Goal: Transaction & Acquisition: Purchase product/service

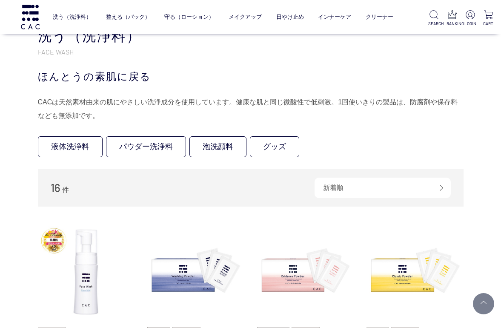
scroll to position [85, 0]
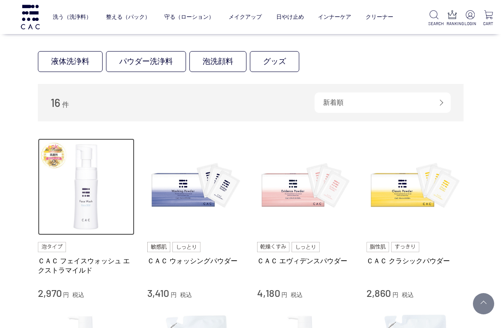
click at [94, 174] on img at bounding box center [86, 186] width 97 height 97
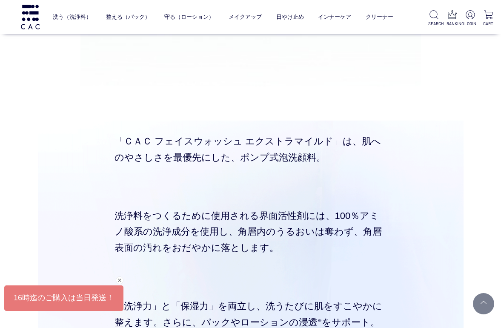
scroll to position [2894, 0]
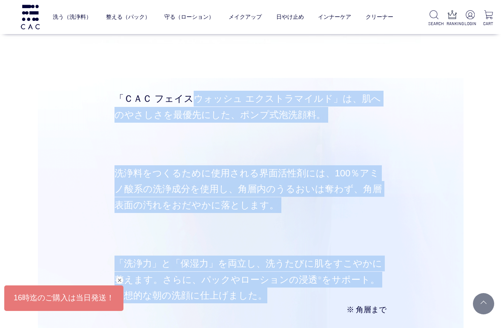
drag, startPoint x: 117, startPoint y: 85, endPoint x: 280, endPoint y: 283, distance: 257.3
click at [280, 283] on div "「ＣＡＣ フェイスウォッシュ エクストラマイルド」は、肌へのやさしさを最優先にした、ポンプ式泡洗顔料。 洗浄料をつくるために使用される界面活性剤には、100％…" at bounding box center [250, 254] width 340 height 352
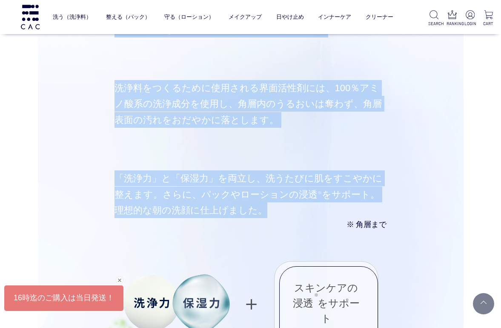
scroll to position [3021, 0]
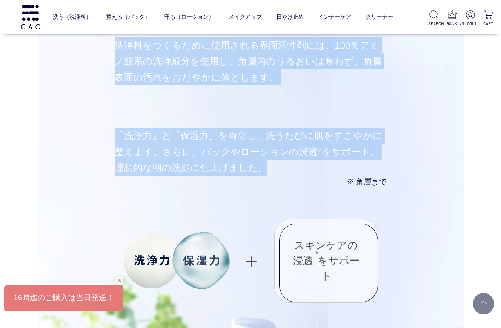
copy div "「ＣＡＣ フェイスウォッシュ エクストラマイルド」は、肌へのやさしさを最優先にした、ポンプ式泡洗顔料。 洗浄料をつくるために使用される界面活性剤には、100％…"
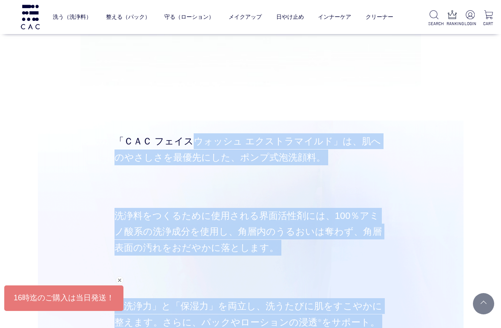
scroll to position [2894, 0]
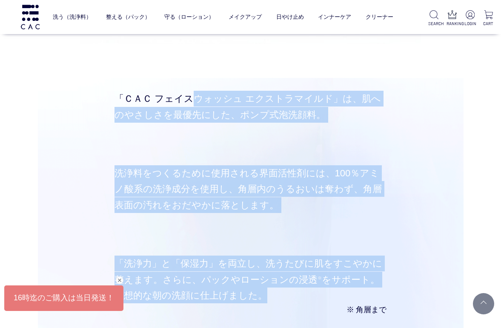
copy div "「ＣＡＣ フェイスウォッシュ エクストラマイルド」は、肌へのやさしさを最優先にした、ポンプ式泡洗顔料。 洗浄料をつくるために使用される界面活性剤には、100％…"
click at [212, 117] on div "「ＣＡＣ フェイスウォッシュ エクストラマイルド」は、肌へのやさしさを最優先にした、ポンプ式泡洗顔料。" at bounding box center [250, 106] width 340 height 57
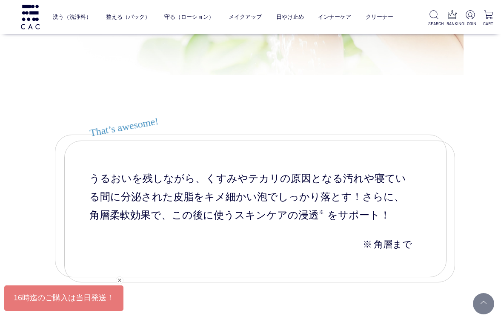
scroll to position [4000, 0]
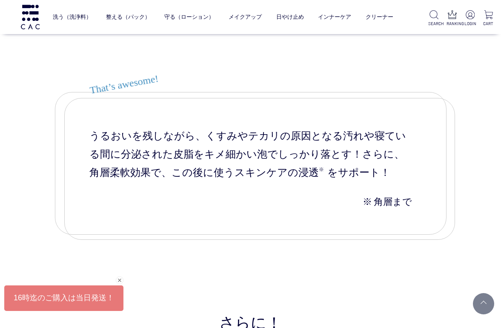
click at [192, 191] on div "うるおいを残しながら、くすみやテカリの原因となる汚れや寝ている間に分泌された皮脂をキメ細かい泡でしっかり落とす！さらに、角層柔軟効果で、この後に使うスキンケア…" at bounding box center [250, 163] width 391 height 143
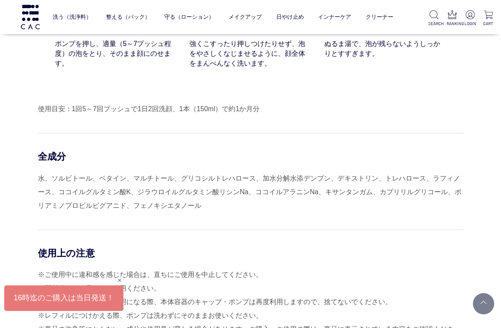
scroll to position [7319, 0]
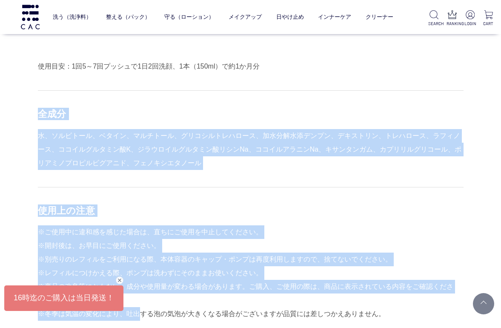
drag, startPoint x: 39, startPoint y: 97, endPoint x: 136, endPoint y: 277, distance: 205.2
click at [132, 292] on div "使用方法 step 1 ポンプを押し、適量（5～7プッシュ程度）の泡をとり、そのまま顔にのせます。 step 2 強くこすったり押しつけたりせず、泡をやさしく…" at bounding box center [251, 63] width 426 height 542
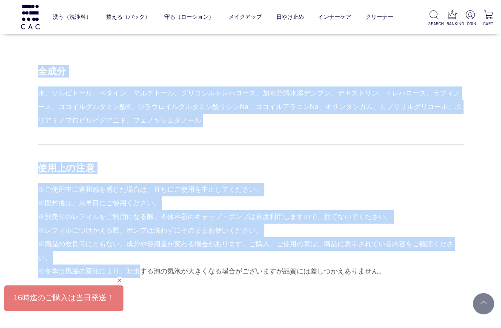
click at [75, 129] on div "使用方法 step 1 ポンプを押し、適量（5～7プッシュ程度）の泡をとり、そのまま顔にのせます。 step 2 強くこすったり押しつけたりせず、泡をやさしく…" at bounding box center [251, 20] width 426 height 542
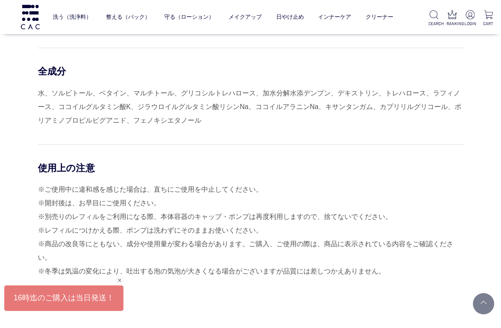
drag, startPoint x: 40, startPoint y: 55, endPoint x: 387, endPoint y: 257, distance: 401.9
click at [387, 257] on div "使用方法 step 1 ポンプを押し、適量（5～7プッシュ程度）の泡をとり、そのまま顔にのせます。 step 2 強くこすったり押しつけたりせず、泡をやさしく…" at bounding box center [251, 20] width 426 height 542
copy div "全成分 水、ソルビトール、ベタイン、マルチトール、グリコシルトレハロース、加水分解水添デンプン、デキストリン、トレハロース、ラフィノース、ココイルグルタミン酸…"
click at [258, 144] on div "使用上の注意 ※ご使用中に違和感を感じた場合は、直ちにご使用を中止してください。 ※開封後は、お早目にご使用ください。 ※別売りのレフィルをご利用になる際、本…" at bounding box center [251, 217] width 426 height 147
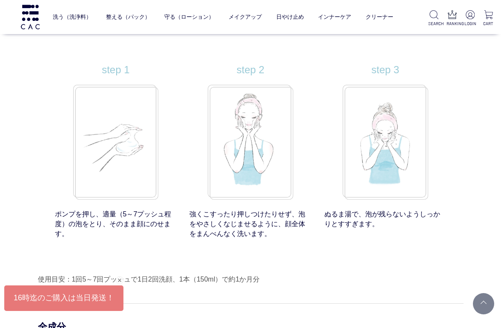
scroll to position [7021, 0]
